Goal: Transaction & Acquisition: Purchase product/service

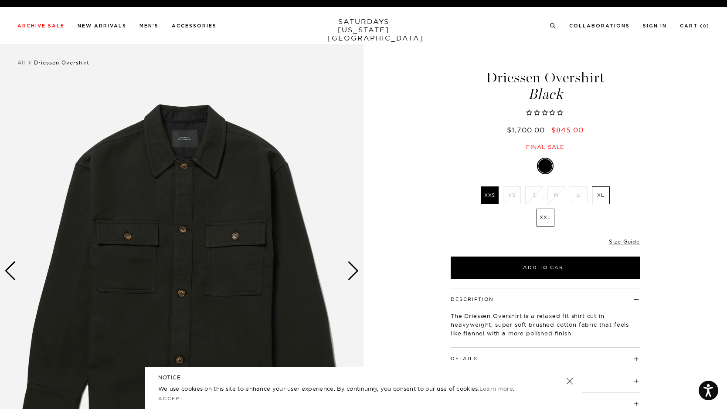
click at [568, 379] on link at bounding box center [570, 381] width 12 height 12
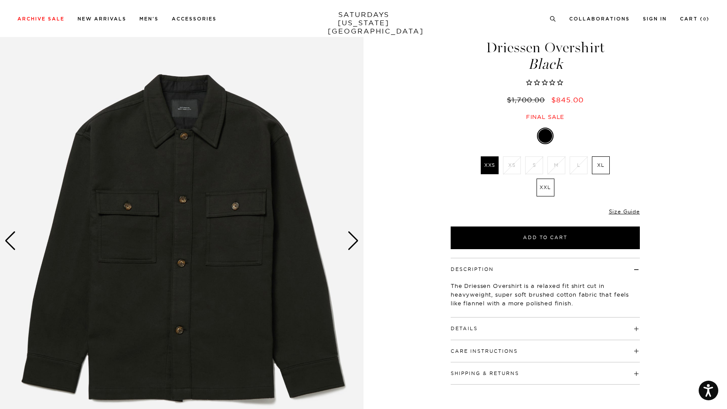
scroll to position [44, 0]
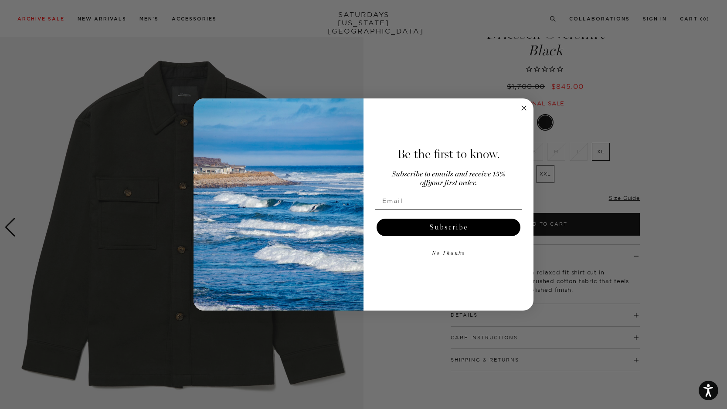
click at [524, 107] on circle "Close dialog" at bounding box center [524, 108] width 10 height 10
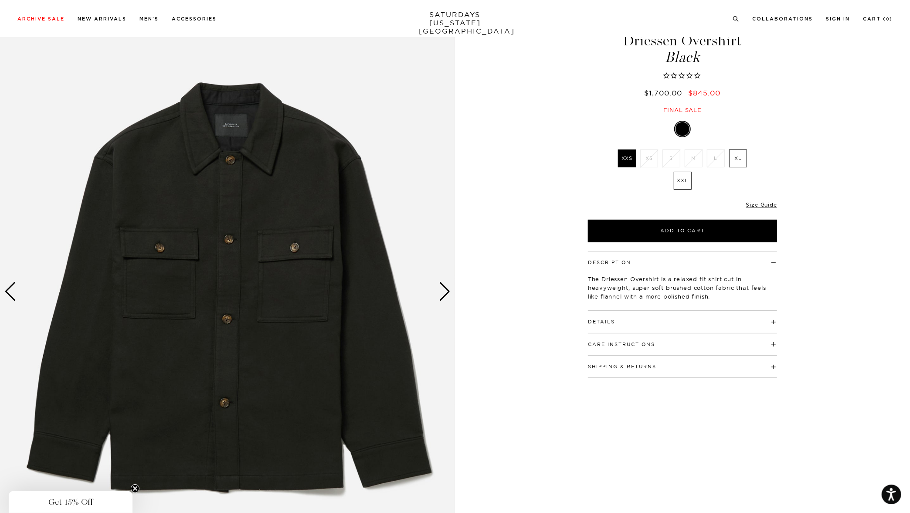
scroll to position [54, 0]
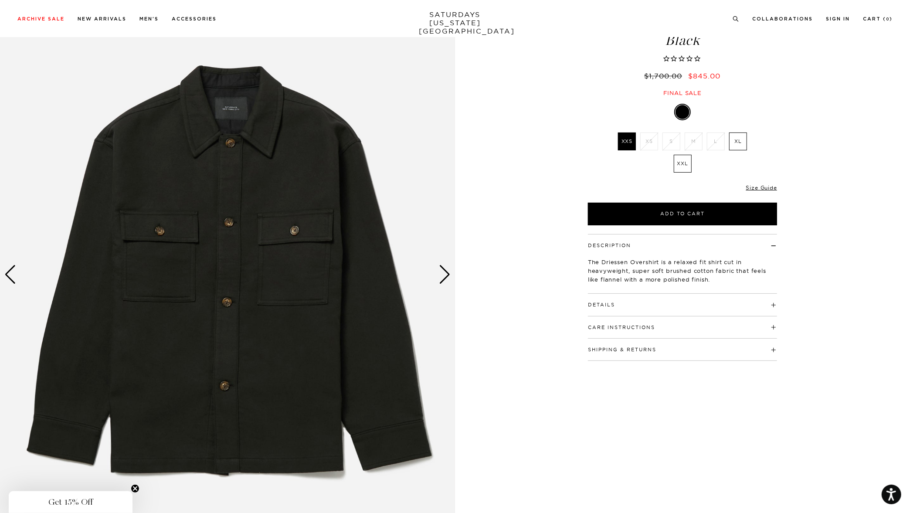
drag, startPoint x: 612, startPoint y: 420, endPoint x: 551, endPoint y: 397, distance: 65.1
click at [612, 409] on div "Driessen Overshirt Black $1,700.00 $845.00 Final sale Driessen Overshirt Black …" at bounding box center [683, 274] width 218 height 569
click at [444, 276] on div "Next slide" at bounding box center [445, 274] width 12 height 19
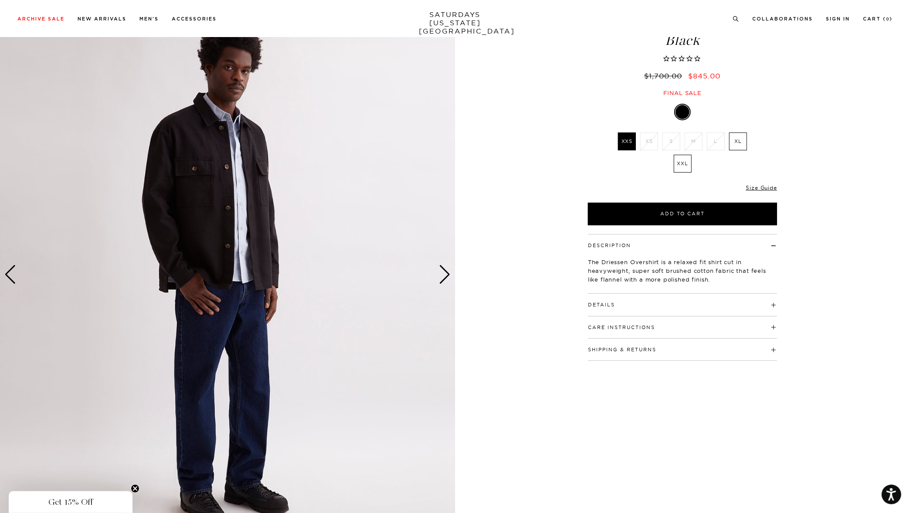
click at [445, 283] on div "Next slide" at bounding box center [445, 274] width 12 height 19
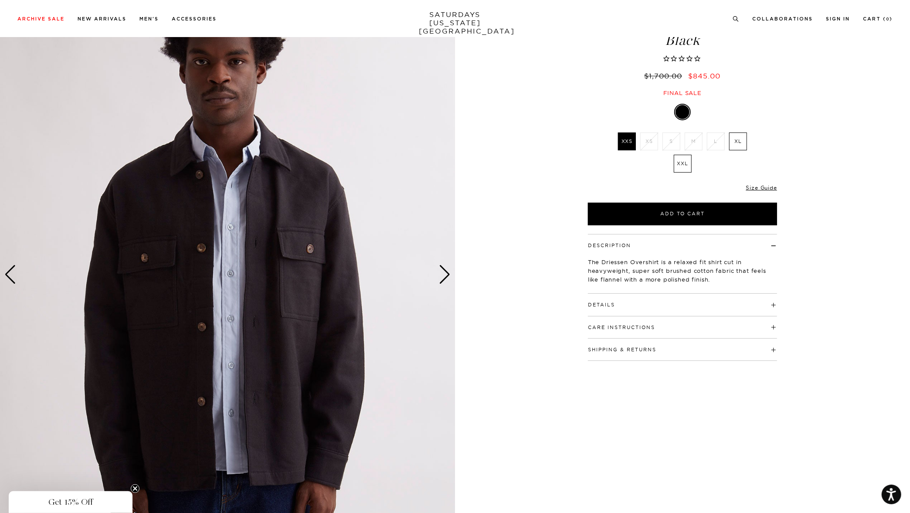
click at [442, 280] on div "Next slide" at bounding box center [445, 274] width 12 height 19
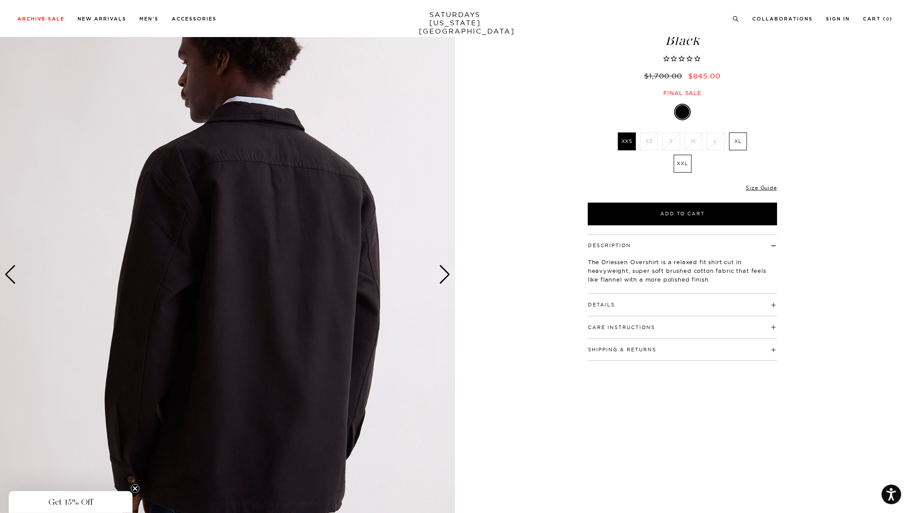
click at [439, 269] on div "Next slide" at bounding box center [445, 274] width 12 height 19
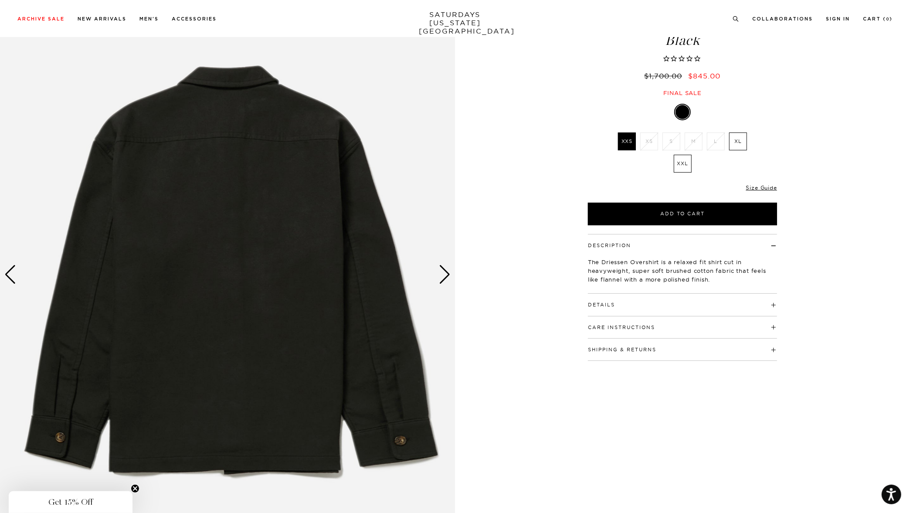
click at [443, 268] on div "Next slide" at bounding box center [445, 274] width 12 height 19
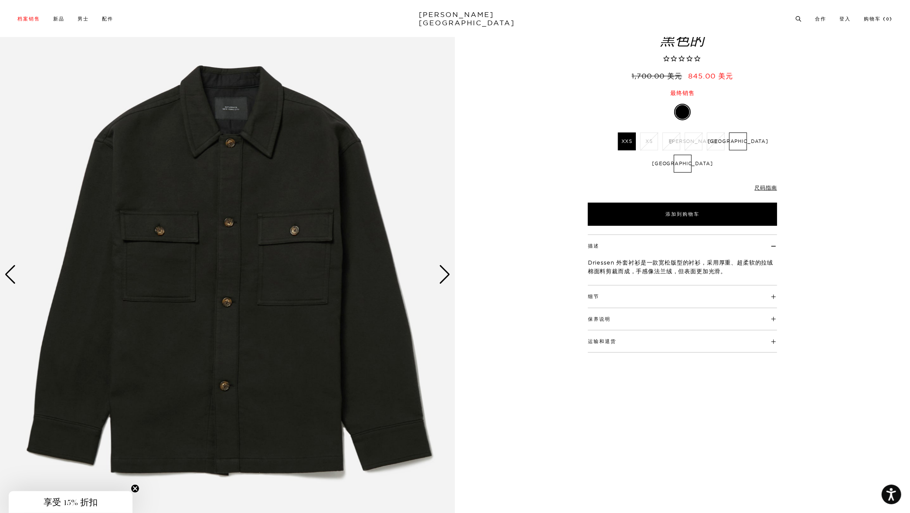
click at [606, 301] on div "细节 85% cotton / 15% polyester Dropped shoulder silhouette Convertible collar wi…" at bounding box center [682, 297] width 189 height 22
click at [599, 294] on font "细节" at bounding box center [593, 296] width 11 height 6
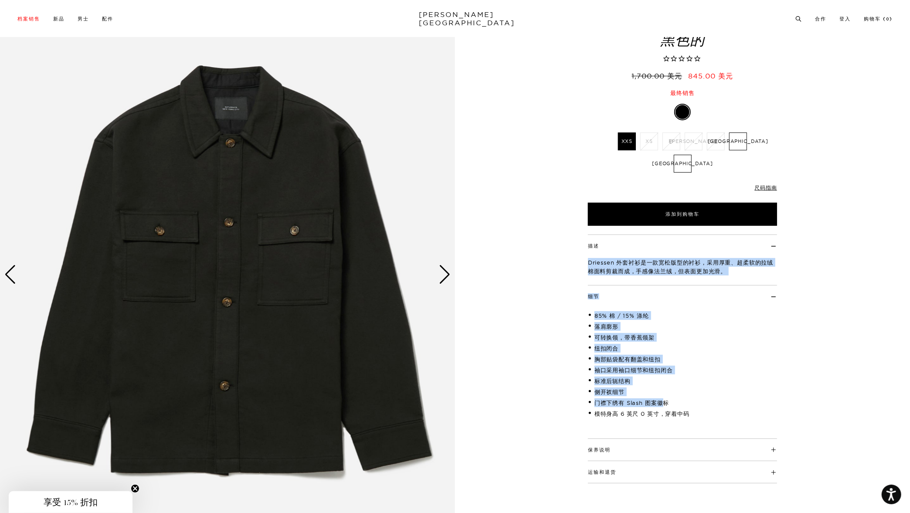
copy div "Driessen 外套衬衫是一款宽松版型的衬衫，采用厚重、超柔软的拉绒棉面料剪裁而成，手感像法兰绒，但表面更加光滑。 细节 85% 棉 / 15% 涤纶 落肩…"
drag, startPoint x: 587, startPoint y: 260, endPoint x: 664, endPoint y: 396, distance: 156.2
click at [664, 396] on div "描述 Driessen 外套衬衫是一款宽松版型的衬衫，采用厚重、超柔软的拉绒棉面料剪裁而成，手感像法兰绒，但表面更加光滑。 细节 85% 棉 / 15% 涤纶…" at bounding box center [683, 359] width 218 height 249
